Goal: Task Accomplishment & Management: Manage account settings

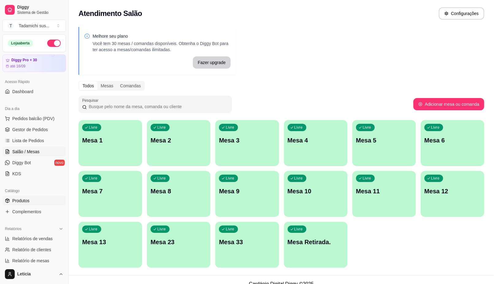
click at [31, 204] on link "Produtos" at bounding box center [33, 201] width 63 height 10
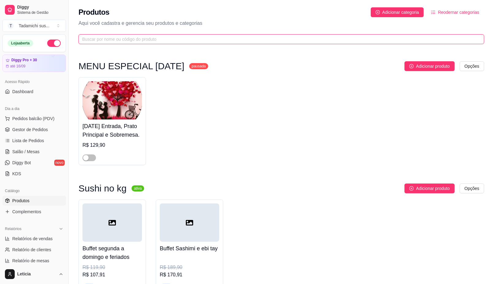
click at [197, 39] on input "text" at bounding box center [278, 39] width 393 height 7
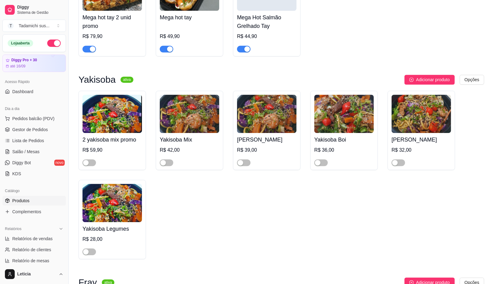
scroll to position [1532, 0]
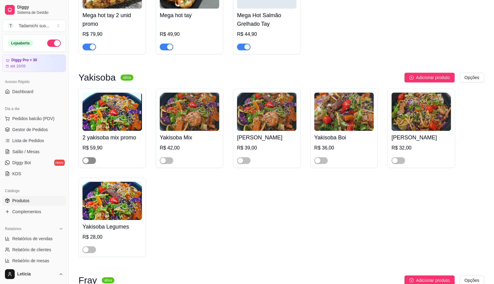
type input "y"
click at [90, 160] on span "button" at bounding box center [88, 160] width 13 height 7
click at [170, 164] on span "button" at bounding box center [166, 160] width 13 height 7
click at [241, 161] on div "button" at bounding box center [240, 161] width 6 height 6
click at [323, 164] on span "button" at bounding box center [320, 160] width 13 height 7
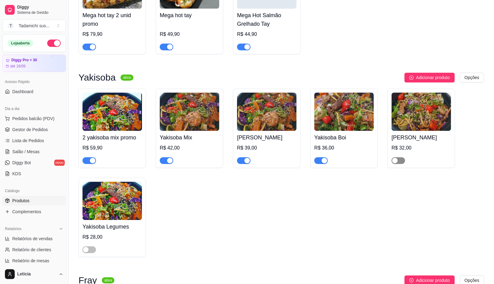
click at [397, 161] on button "button" at bounding box center [397, 160] width 13 height 7
click at [90, 251] on span "button" at bounding box center [88, 249] width 13 height 7
